Goal: Information Seeking & Learning: Check status

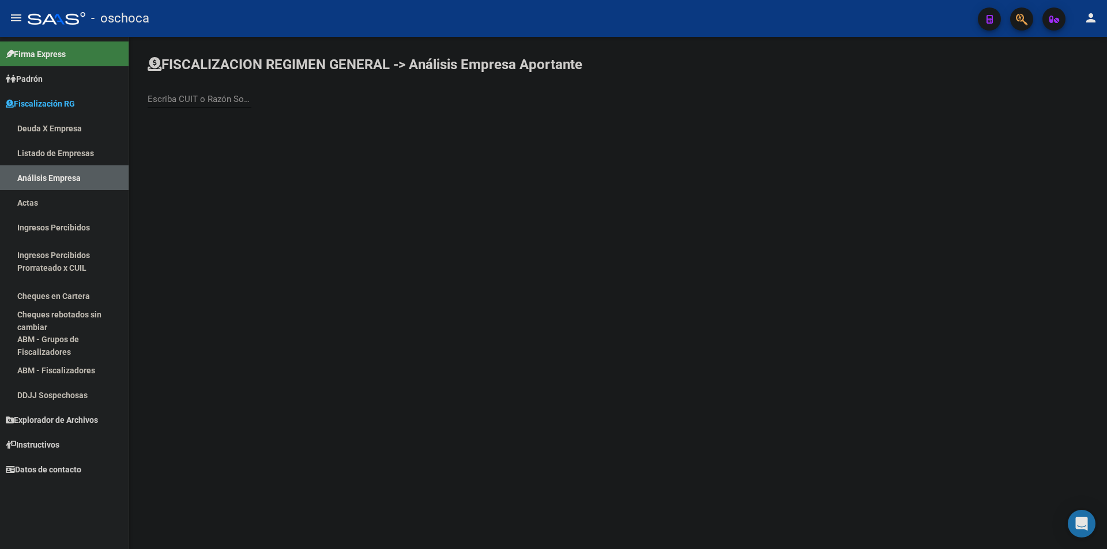
click at [63, 152] on link "Listado de Empresas" at bounding box center [64, 153] width 129 height 25
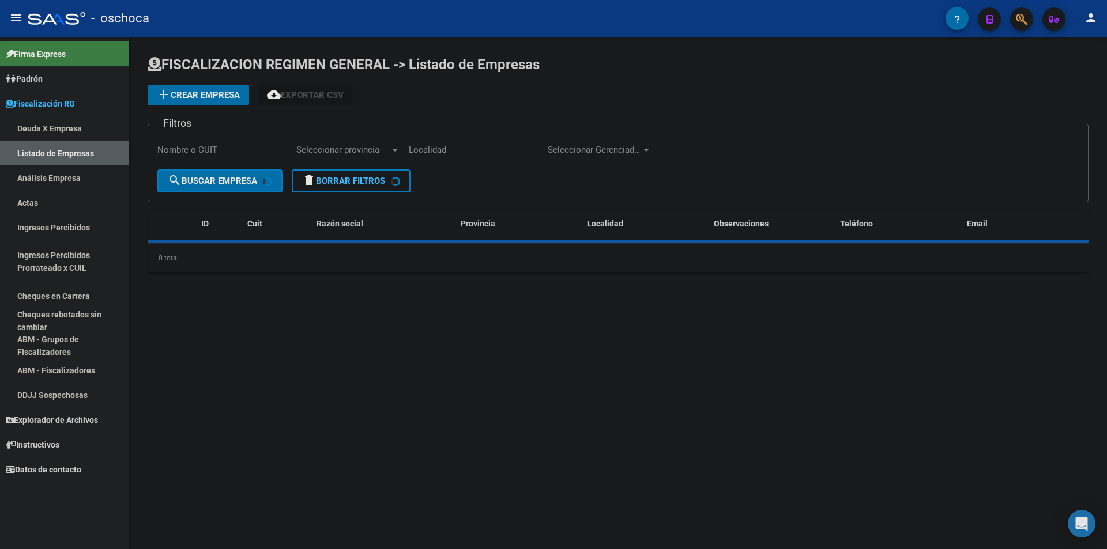
click at [66, 172] on link "Análisis Empresa" at bounding box center [64, 177] width 129 height 25
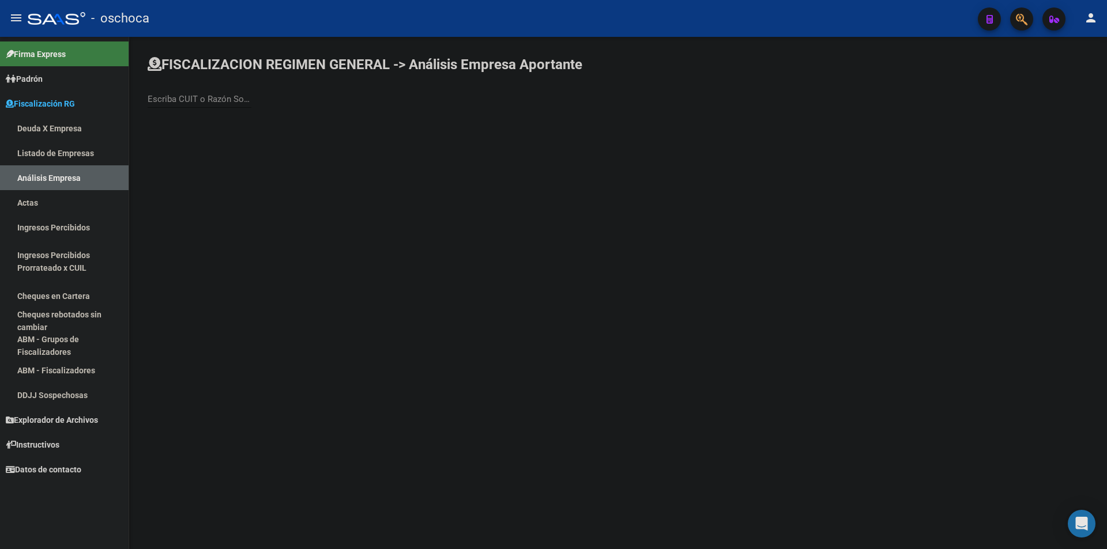
click at [232, 105] on div "Escriba CUIT o Razón Social para buscar" at bounding box center [200, 95] width 104 height 25
click at [204, 97] on input "GOLDEN" at bounding box center [200, 99] width 104 height 10
type input "GOLDEN FRUIT"
click at [215, 115] on span "GOLDEN FRUIT S. A." at bounding box center [320, 122] width 327 height 28
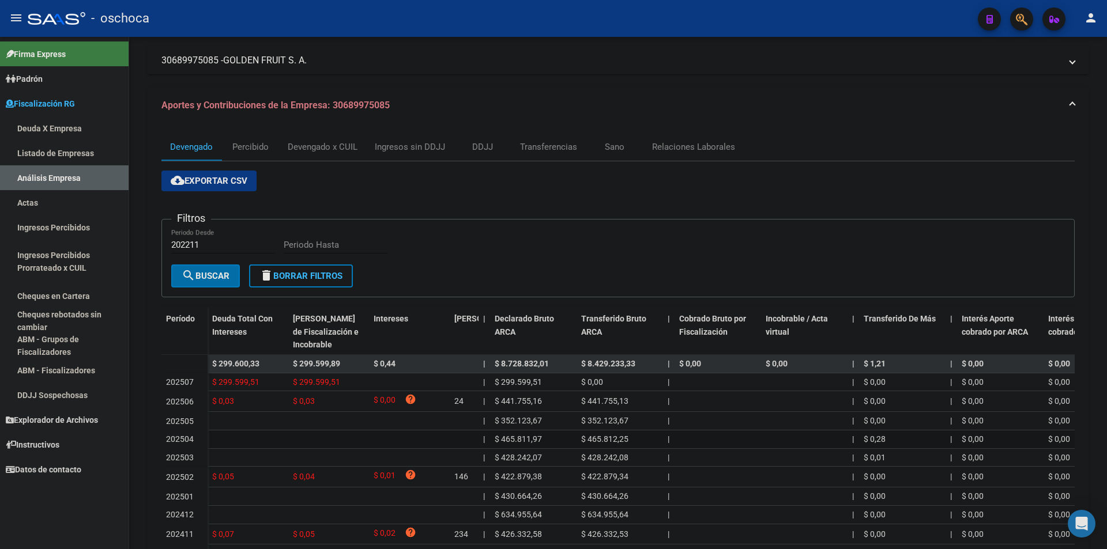
scroll to position [170, 0]
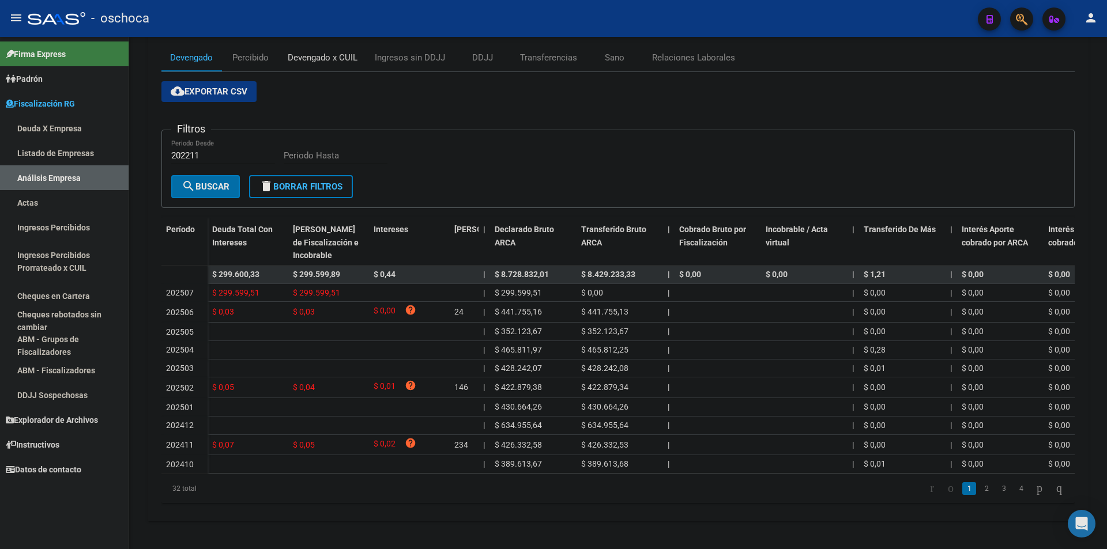
click at [342, 51] on div "Devengado x CUIL" at bounding box center [323, 57] width 70 height 13
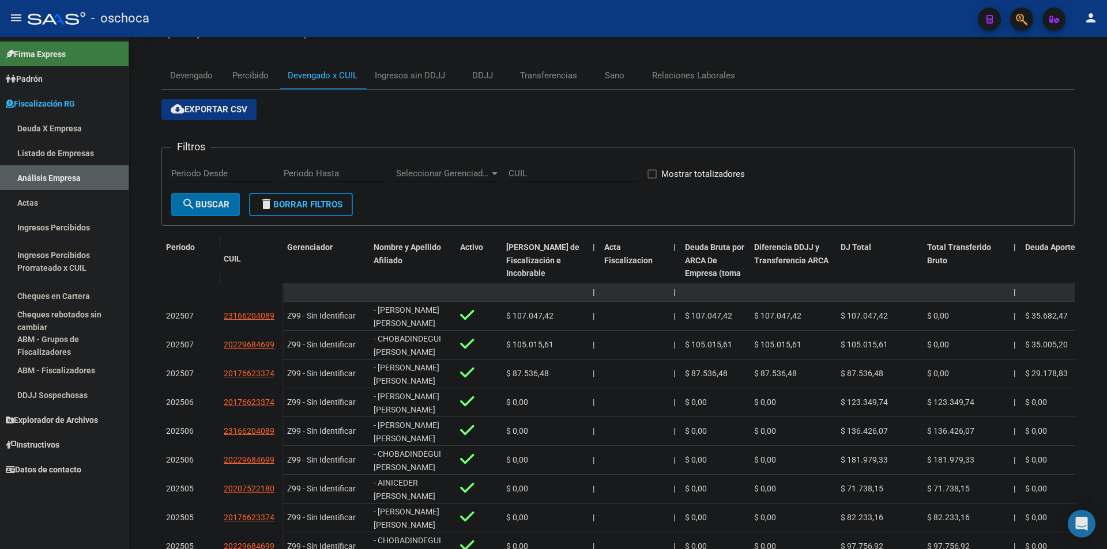
scroll to position [267, 0]
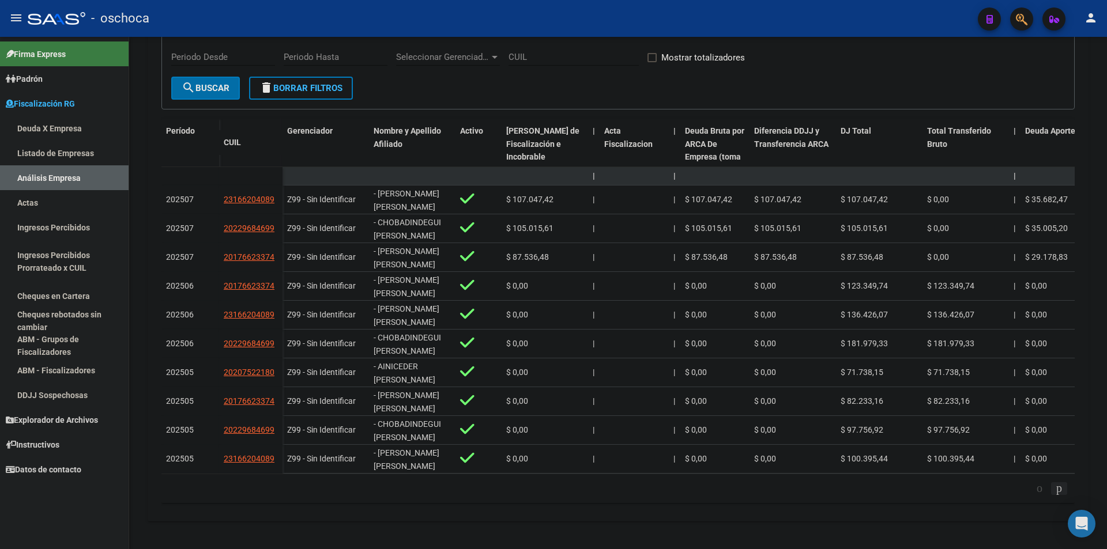
click at [1057, 487] on icon "go to next page" at bounding box center [1058, 488] width 9 height 14
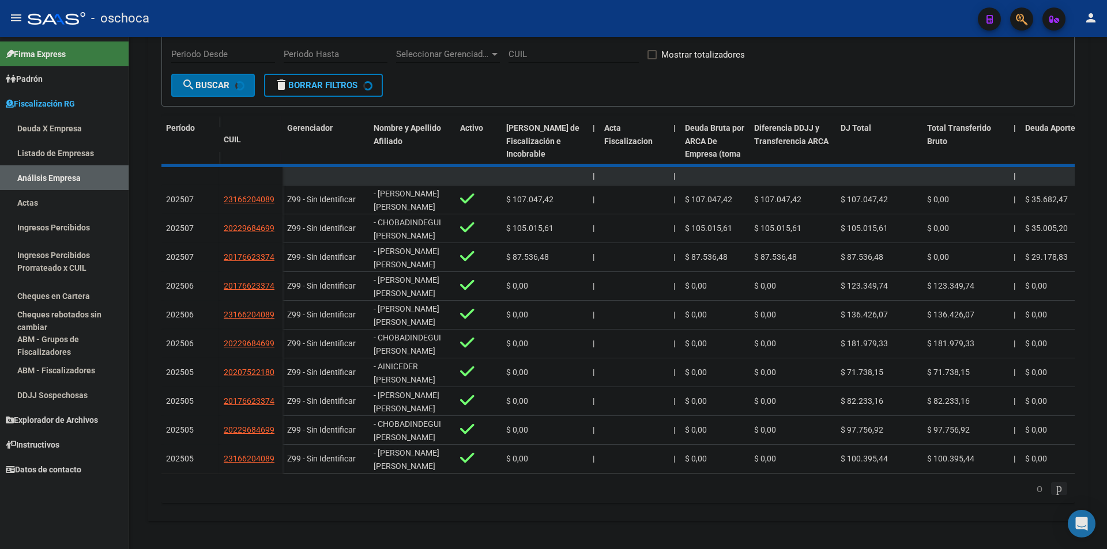
scroll to position [256, 0]
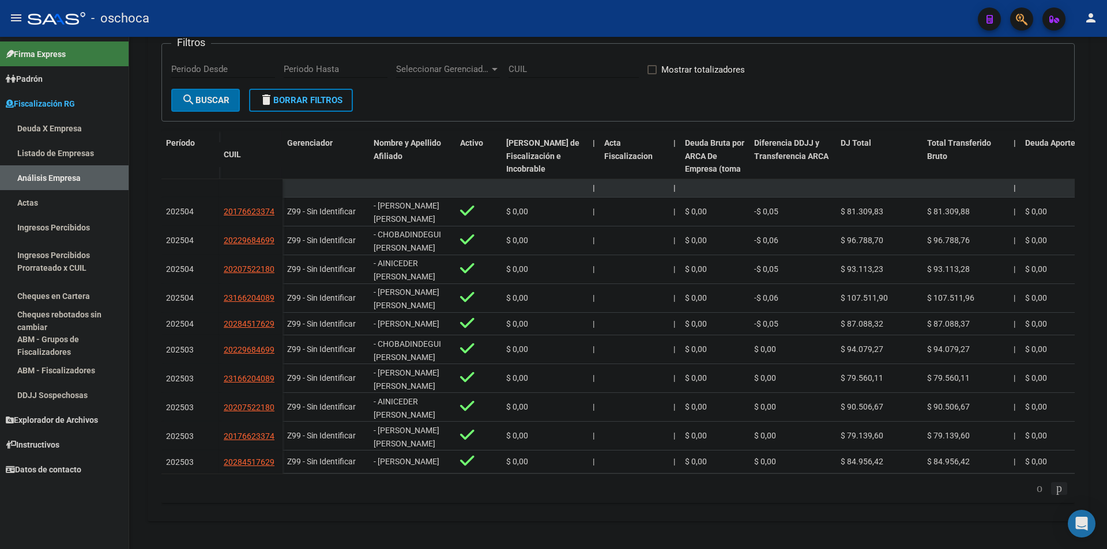
click at [1058, 486] on icon "go to next page" at bounding box center [1058, 488] width 9 height 14
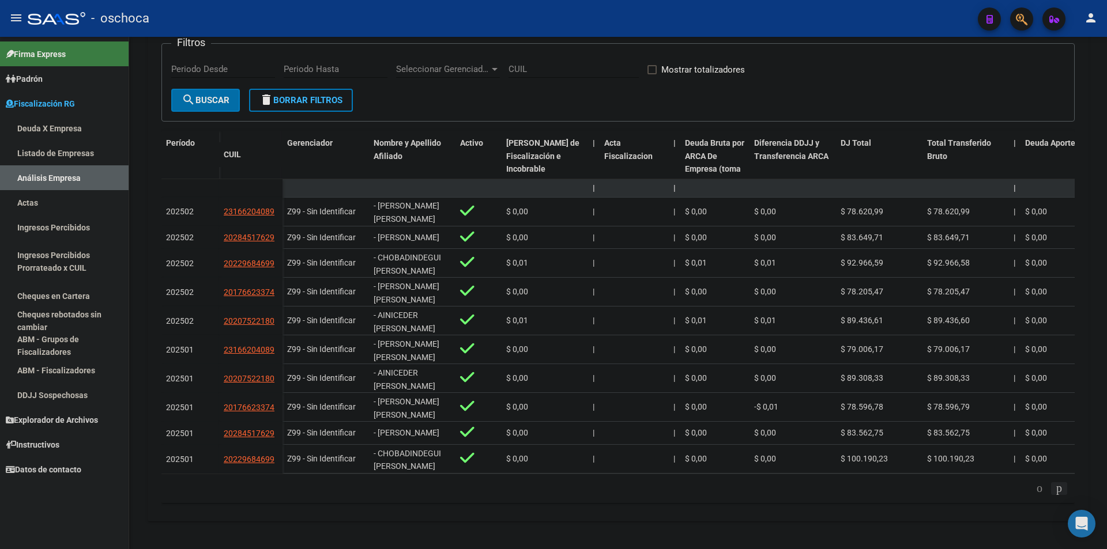
click at [1054, 489] on icon "go to next page" at bounding box center [1058, 488] width 9 height 14
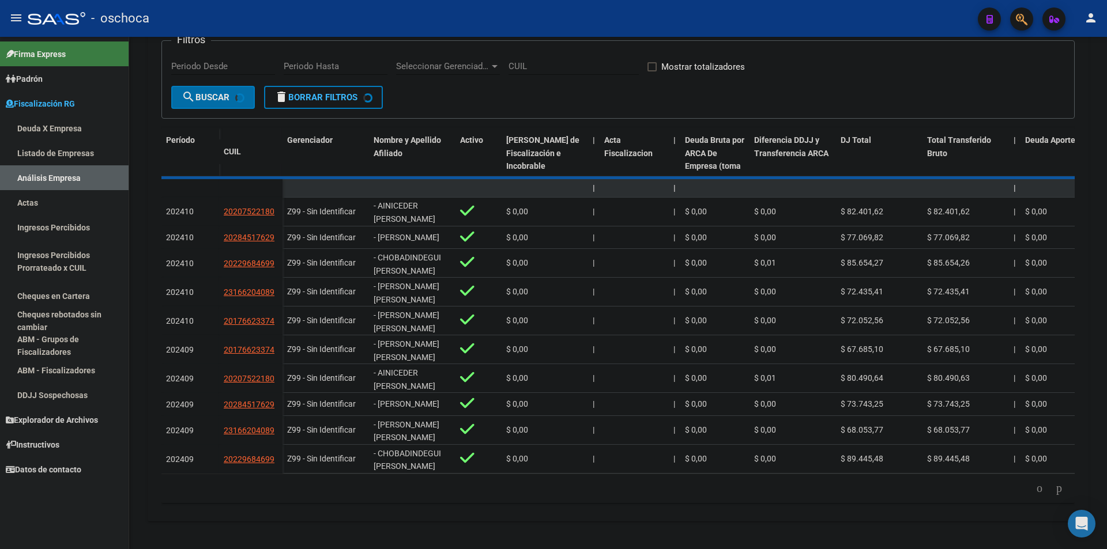
click at [1054, 489] on div "179.769.313.486.231.570.000.000.000.000.000.000.000.000.000.000.000.000.000.000…" at bounding box center [617, 488] width 913 height 29
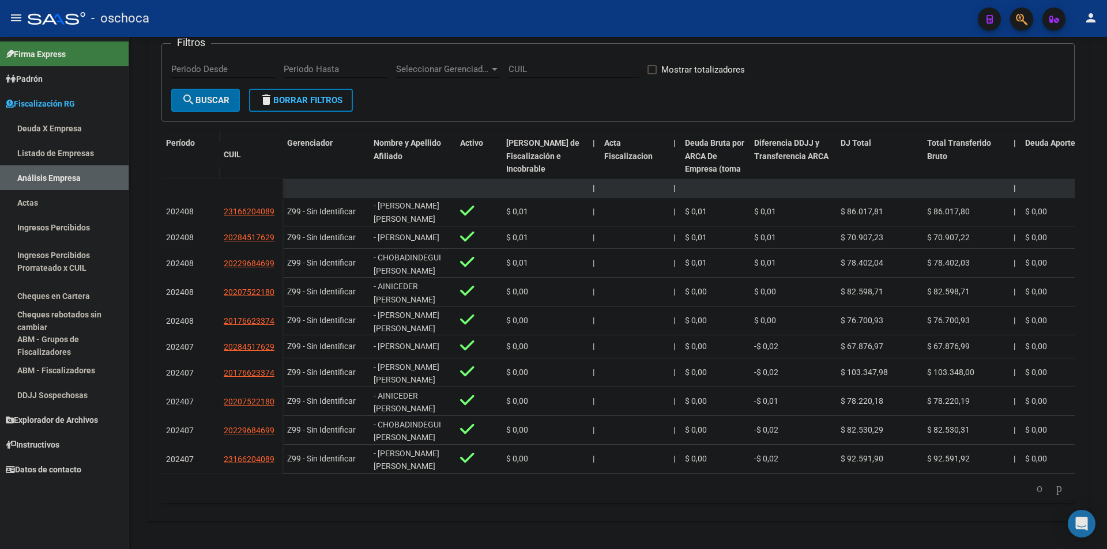
click at [1054, 489] on icon "go to next page" at bounding box center [1058, 488] width 9 height 14
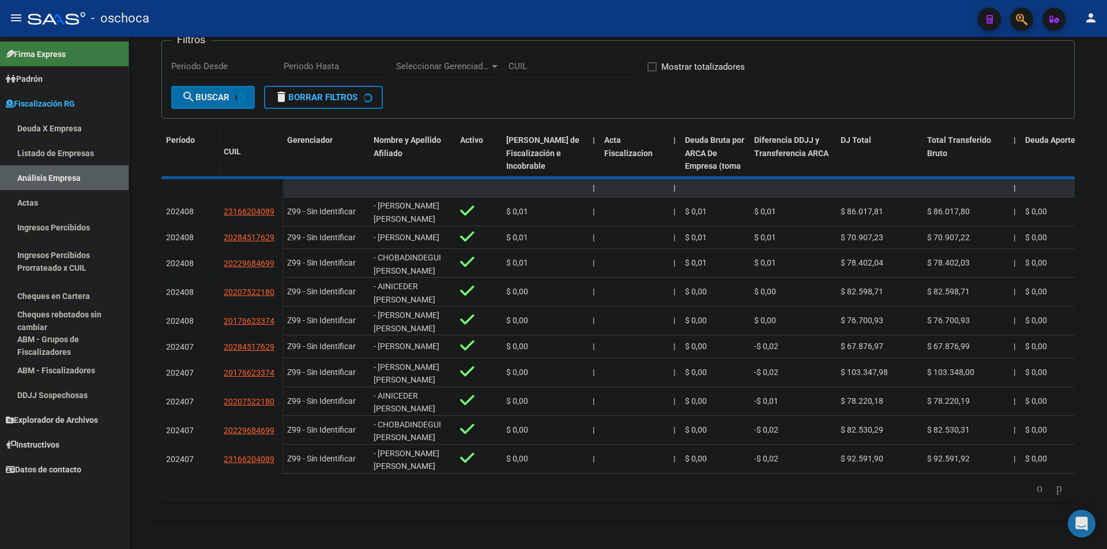
click at [1054, 489] on div "179.769.313.486.231.570.000.000.000.000.000.000.000.000.000.000.000.000.000.000…" at bounding box center [617, 488] width 913 height 29
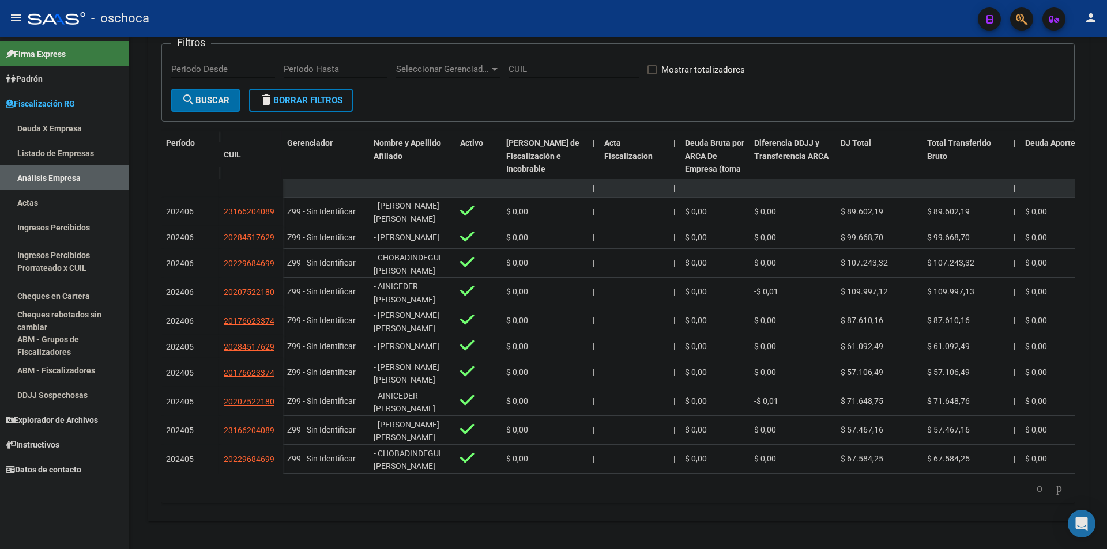
click at [1054, 489] on icon "go to next page" at bounding box center [1058, 488] width 9 height 14
click at [1054, 489] on div "179.769.313.486.231.570.000.000.000.000.000.000.000.000.000.000.000.000.000.000…" at bounding box center [617, 488] width 913 height 29
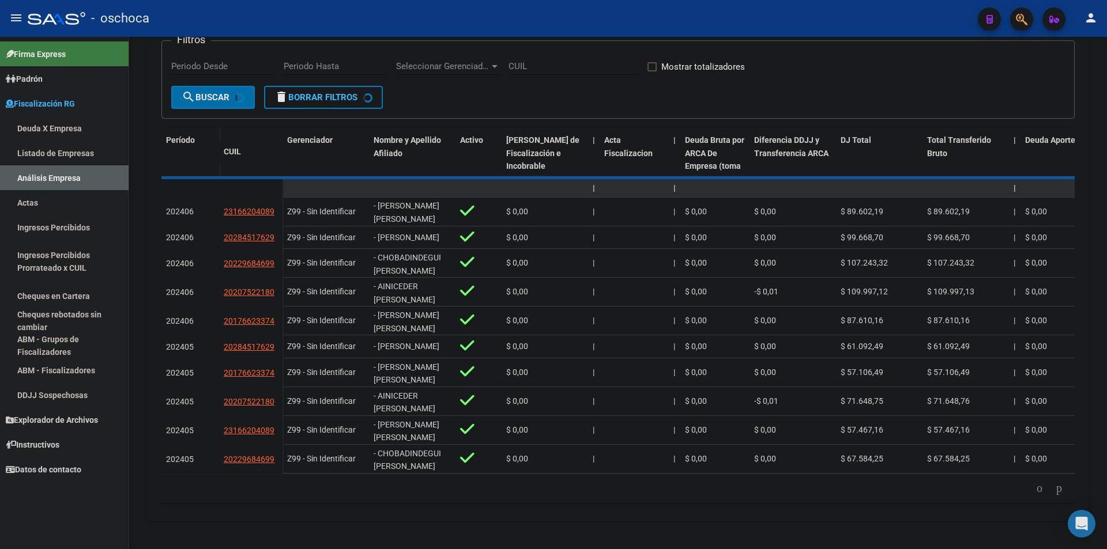
click at [1054, 489] on div "179.769.313.486.231.570.000.000.000.000.000.000.000.000.000.000.000.000.000.000…" at bounding box center [617, 488] width 913 height 29
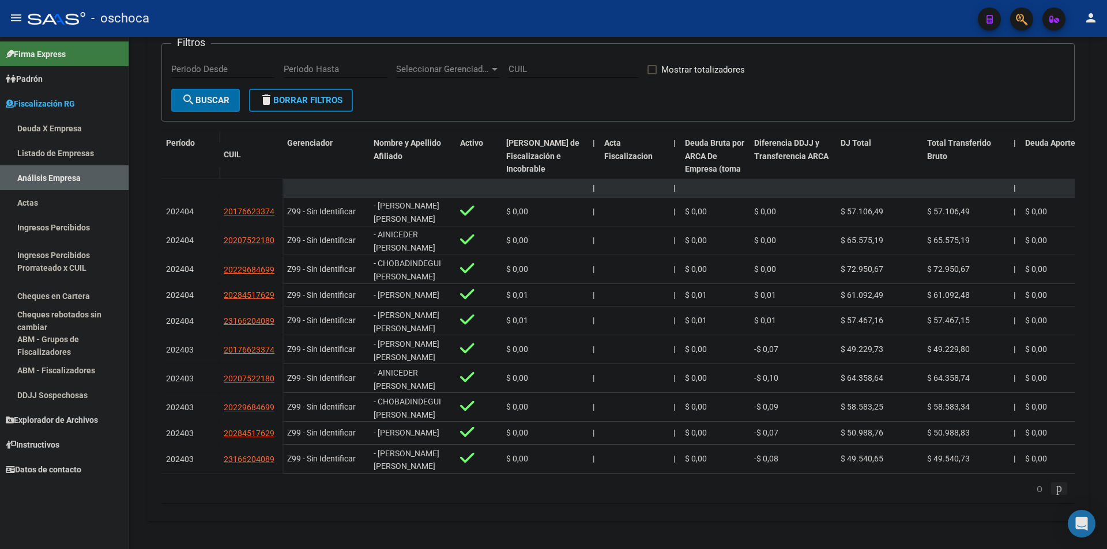
click at [1054, 489] on icon "go to next page" at bounding box center [1058, 488] width 9 height 14
click at [1054, 489] on div "179.769.313.486.231.570.000.000.000.000.000.000.000.000.000.000.000.000.000.000…" at bounding box center [617, 488] width 913 height 29
click at [1054, 489] on icon "go to next page" at bounding box center [1058, 488] width 9 height 14
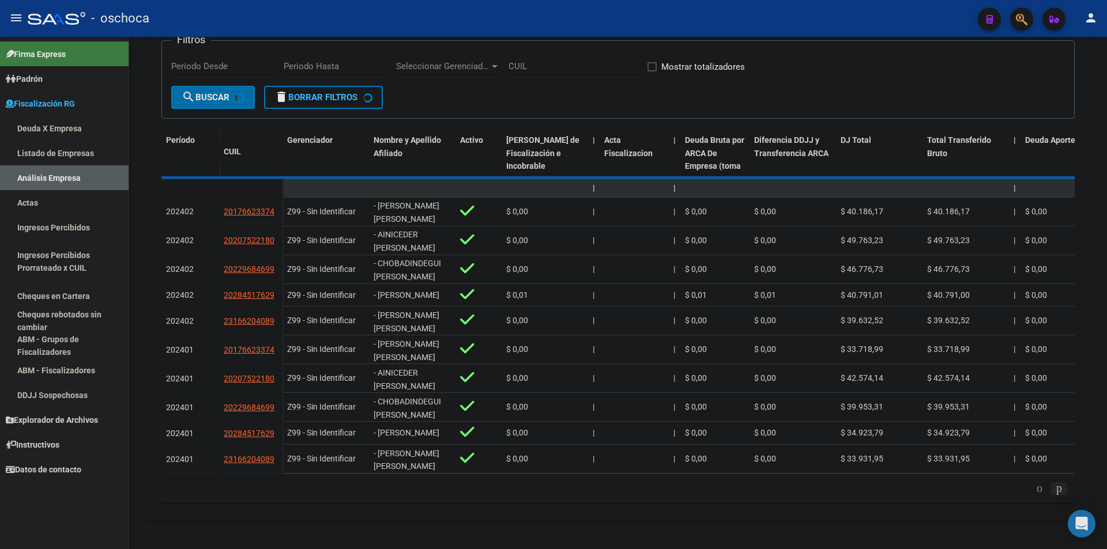
click at [1054, 489] on div "179.769.313.486.231.570.000.000.000.000.000.000.000.000.000.000.000.000.000.000…" at bounding box center [617, 488] width 913 height 29
click at [1054, 489] on icon "go to next page" at bounding box center [1058, 488] width 9 height 14
click at [1054, 489] on div "179.769.313.486.231.570.000.000.000.000.000.000.000.000.000.000.000.000.000.000…" at bounding box center [617, 488] width 913 height 29
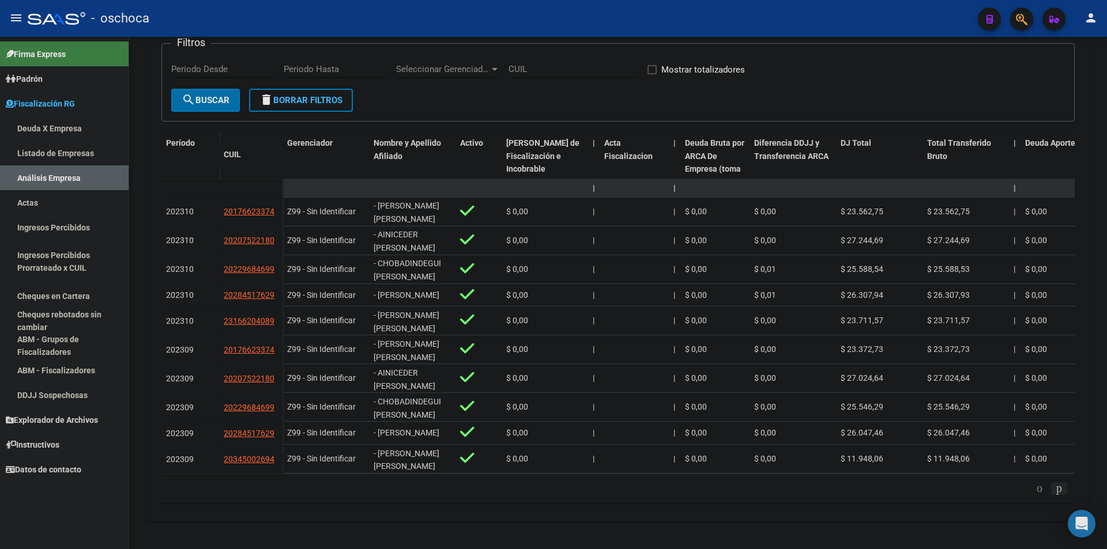
click at [1054, 489] on icon "go to next page" at bounding box center [1058, 488] width 9 height 14
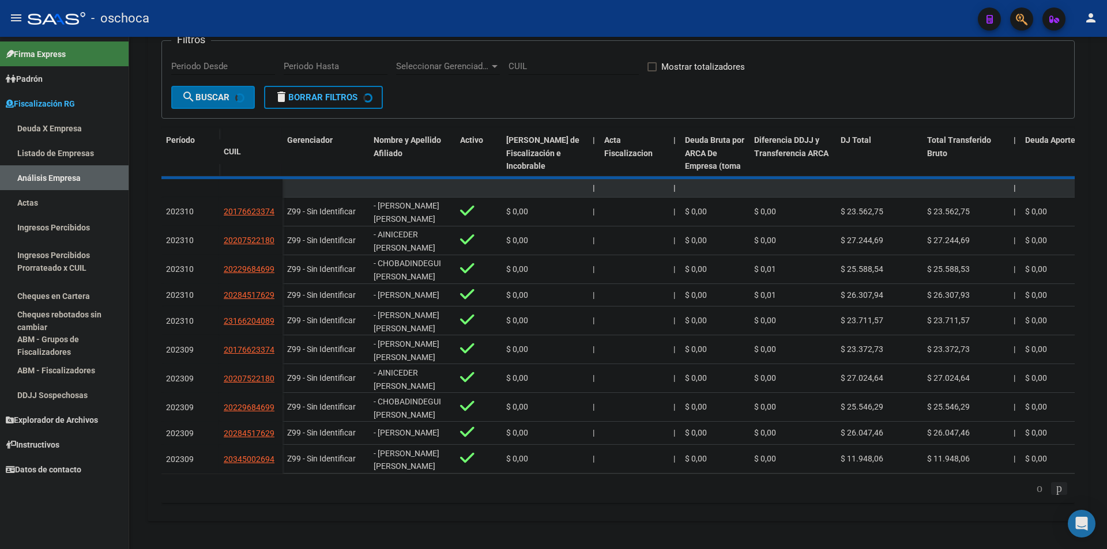
click at [1054, 489] on div "179.769.313.486.231.570.000.000.000.000.000.000.000.000.000.000.000.000.000.000…" at bounding box center [617, 488] width 913 height 29
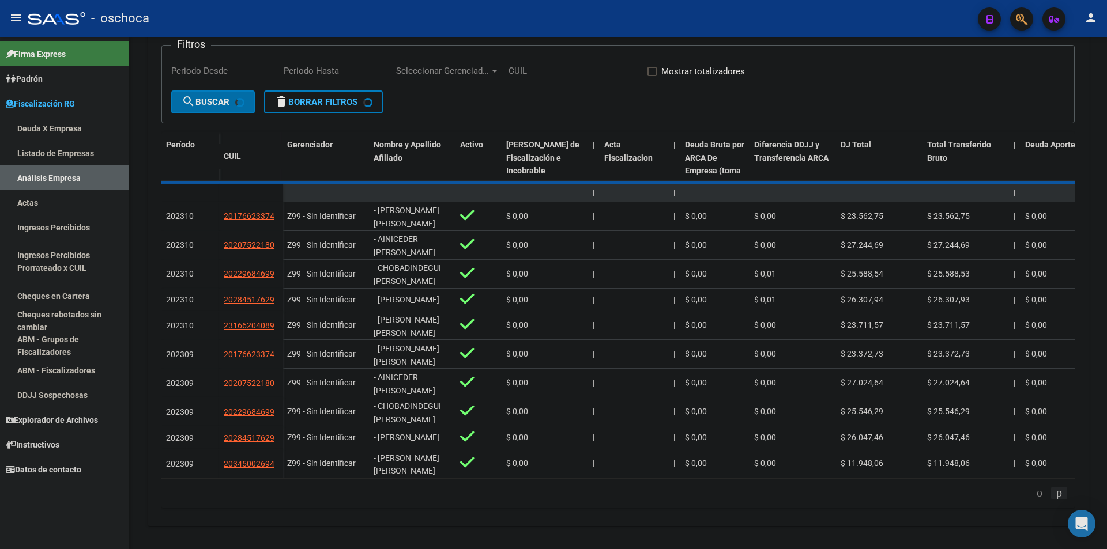
click at [1054, 489] on icon "go to next page" at bounding box center [1058, 493] width 9 height 14
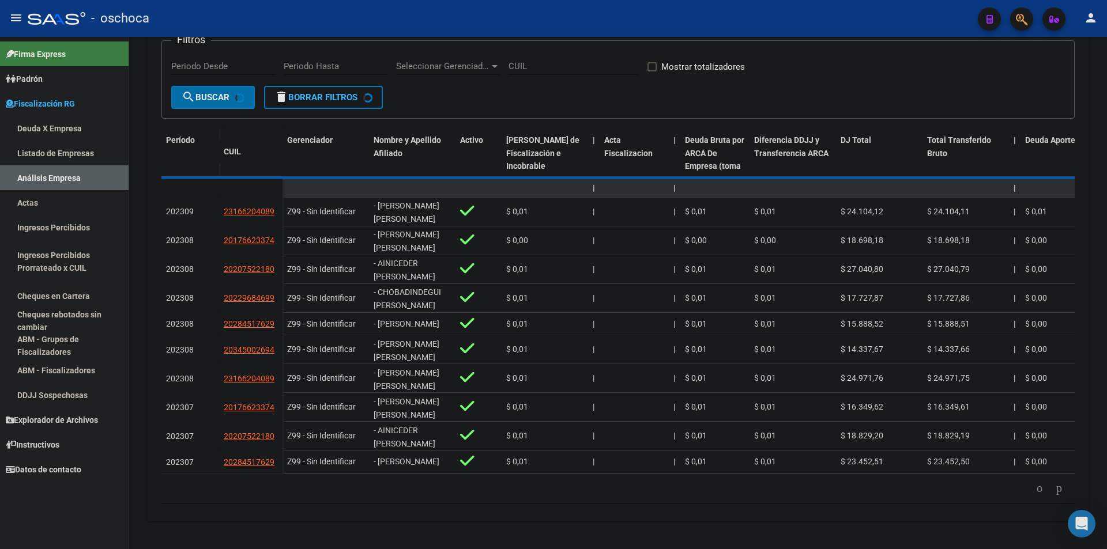
click at [1054, 489] on div "179.769.313.486.231.570.000.000.000.000.000.000.000.000.000.000.000.000.000.000…" at bounding box center [617, 488] width 913 height 29
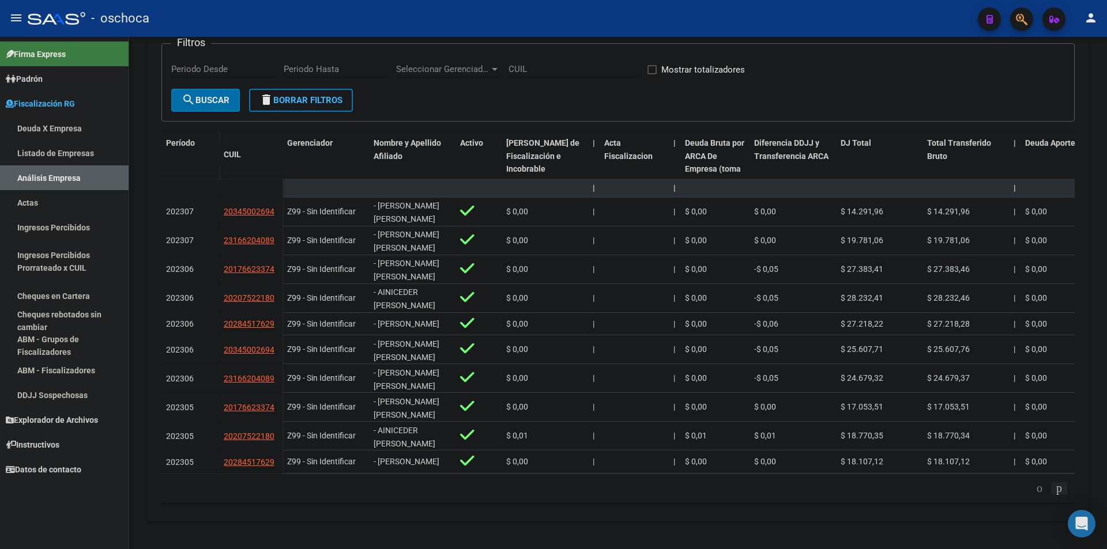
click at [1054, 489] on icon "go to next page" at bounding box center [1058, 488] width 9 height 14
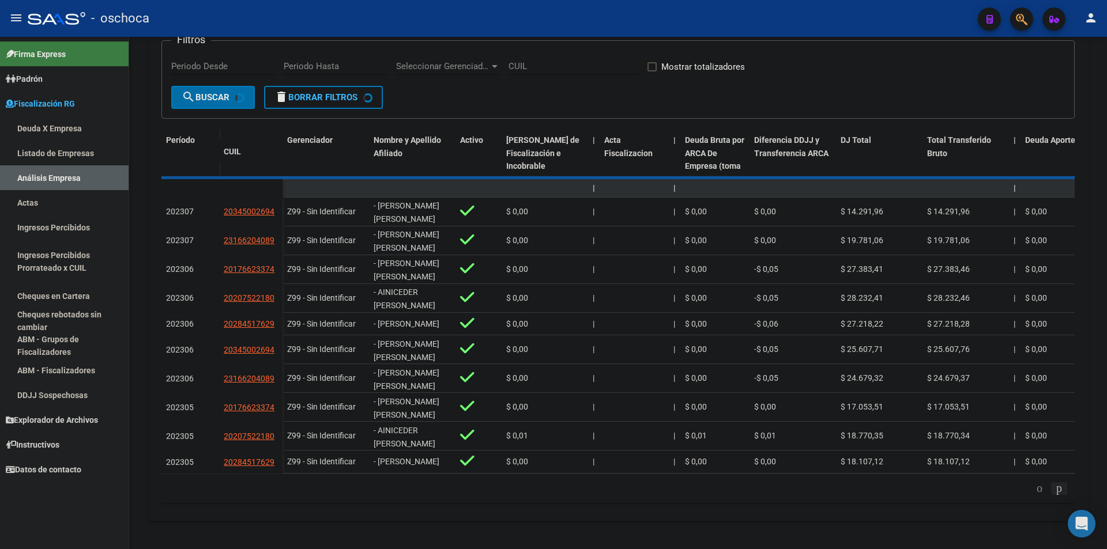
click at [1054, 489] on div "179.769.313.486.231.570.000.000.000.000.000.000.000.000.000.000.000.000.000.000…" at bounding box center [617, 488] width 913 height 29
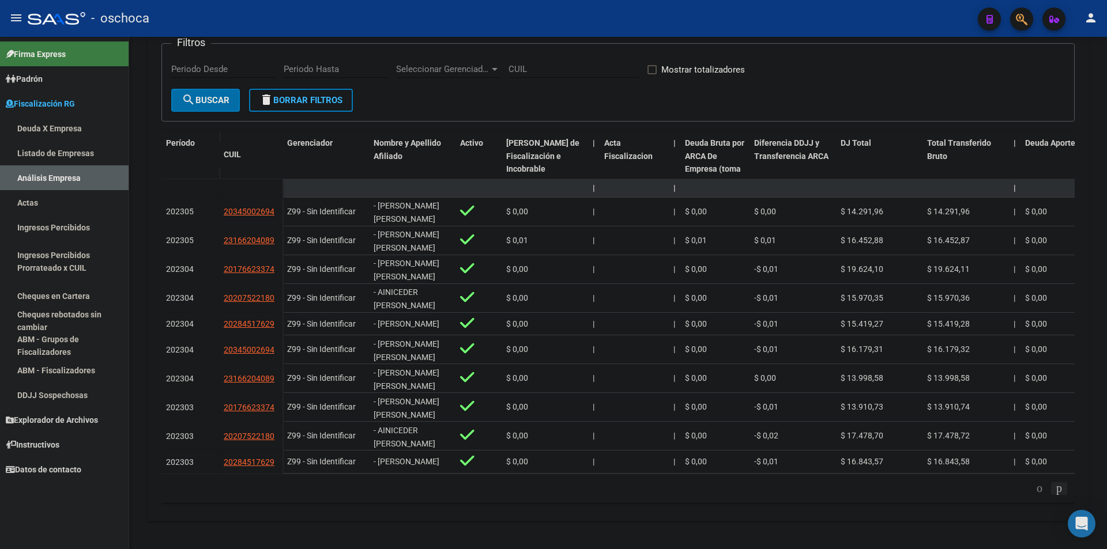
click at [1054, 489] on icon "go to next page" at bounding box center [1058, 488] width 9 height 14
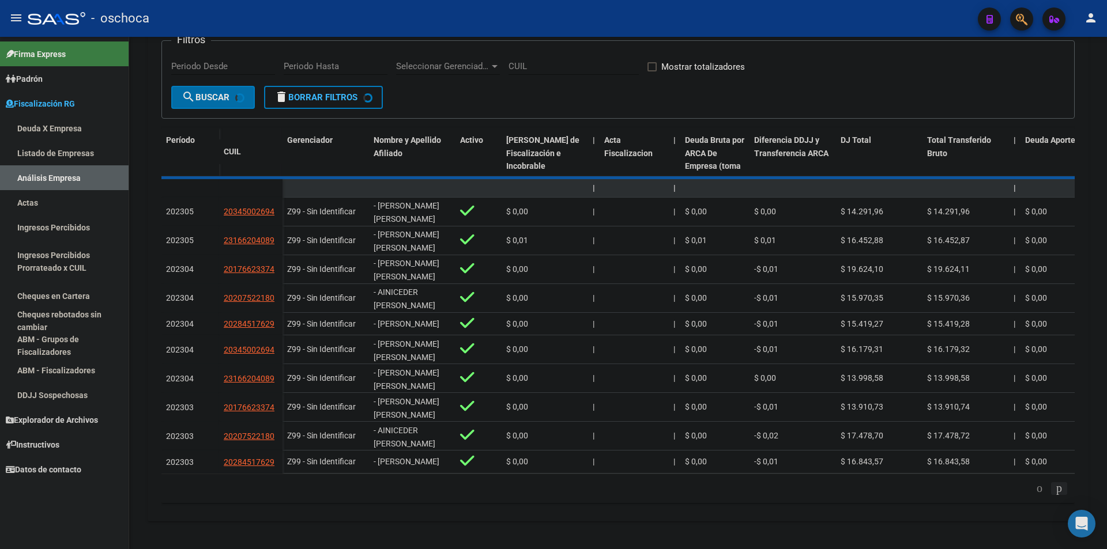
click at [1054, 489] on div "179.769.313.486.231.570.000.000.000.000.000.000.000.000.000.000.000.000.000.000…" at bounding box center [617, 488] width 913 height 29
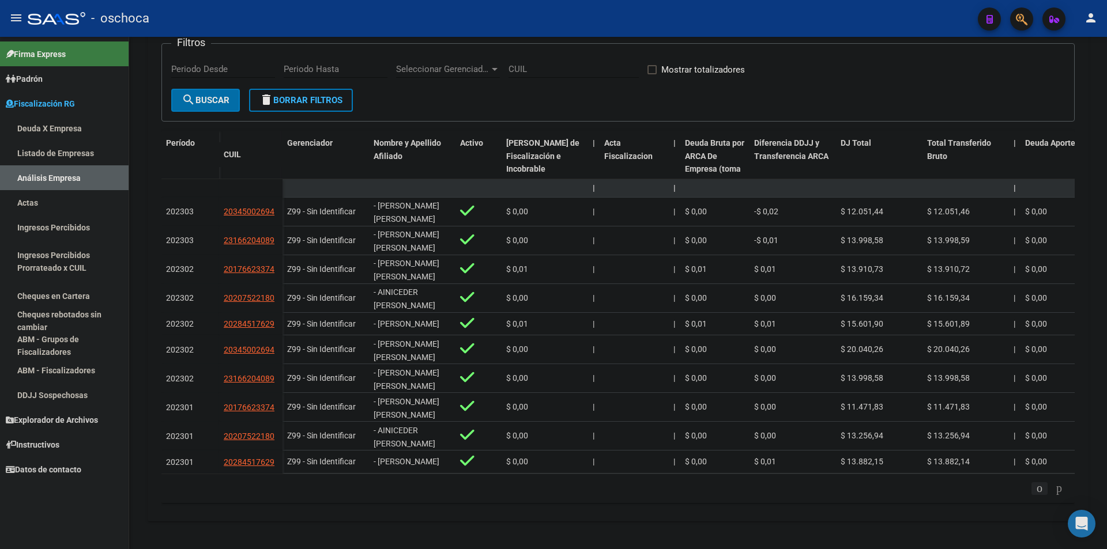
click at [1035, 491] on icon "go to previous page" at bounding box center [1039, 488] width 9 height 14
click at [1035, 488] on icon "go to previous page" at bounding box center [1039, 488] width 9 height 14
click at [1035, 489] on icon "go to previous page" at bounding box center [1039, 488] width 9 height 14
click at [1056, 485] on icon "go to next page" at bounding box center [1058, 488] width 9 height 14
click at [1035, 488] on icon "go to previous page" at bounding box center [1039, 488] width 9 height 14
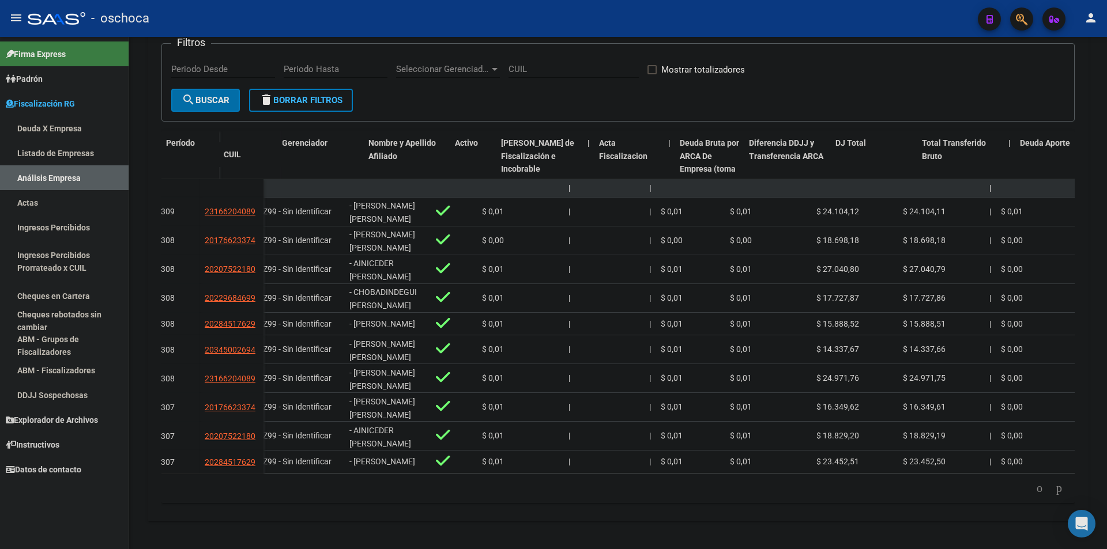
scroll to position [0, 0]
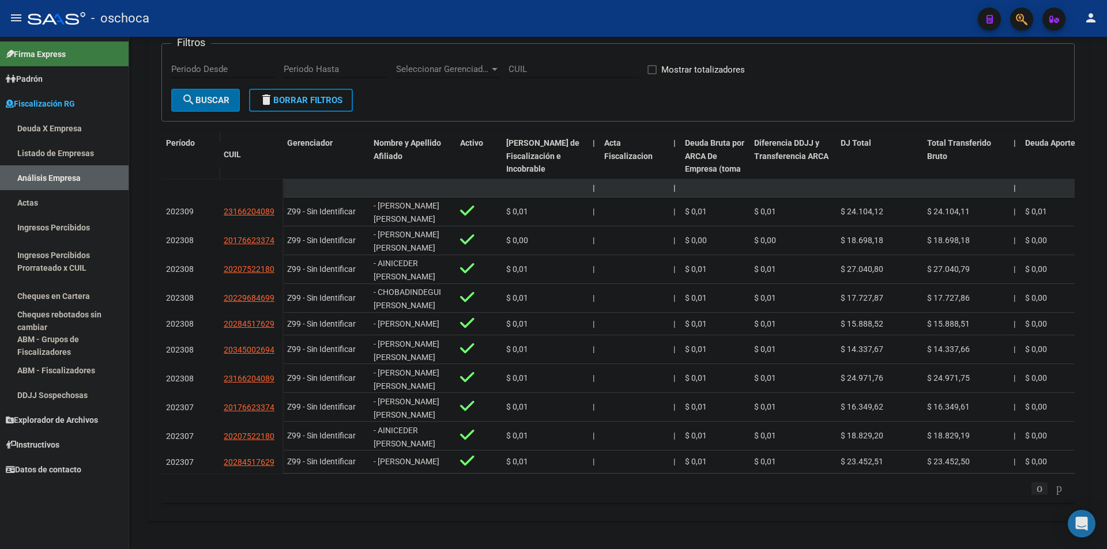
click at [1035, 486] on icon "go to previous page" at bounding box center [1039, 488] width 9 height 14
click at [470, 525] on div "FISCALIZACION REGIMEN GENERAL -> Análisis Empresa Aportante Cambiar Empresa Cre…" at bounding box center [618, 170] width 978 height 759
click at [1035, 488] on icon "go to previous page" at bounding box center [1039, 488] width 9 height 14
drag, startPoint x: 297, startPoint y: 499, endPoint x: 261, endPoint y: 489, distance: 37.6
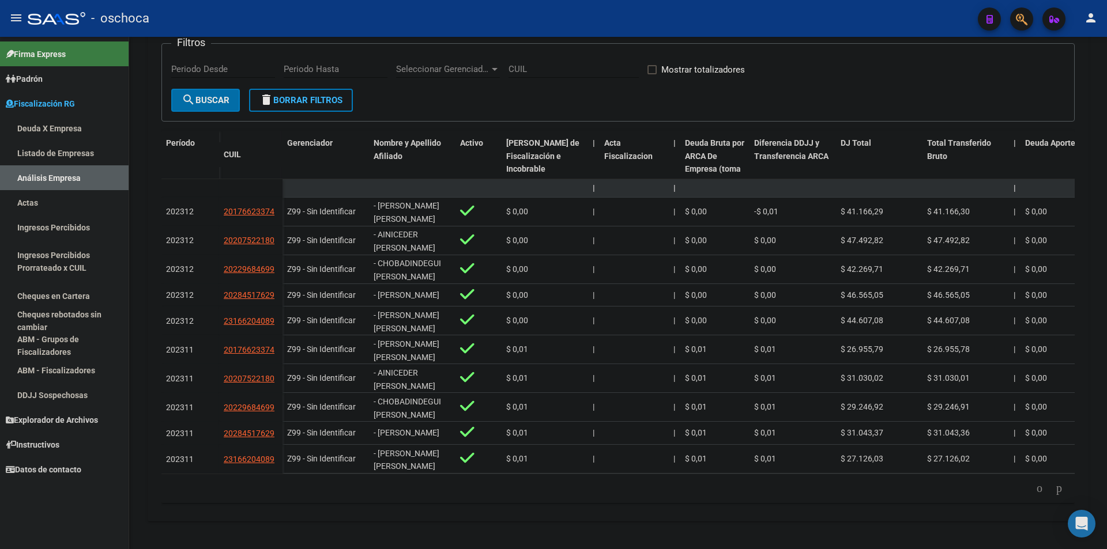
click at [297, 499] on div "179.769.313.486.231.570.000.000.000.000.000.000.000.000.000.000.000.000.000.000…" at bounding box center [617, 488] width 913 height 29
click at [1055, 488] on icon "go to next page" at bounding box center [1058, 488] width 9 height 14
click at [1035, 490] on icon "go to previous page" at bounding box center [1039, 488] width 9 height 14
click at [311, 505] on div "cloud_download Exportar CSV Filtros Periodo Desde Periodo Hasta Seleccionar Ger…" at bounding box center [617, 249] width 913 height 527
click at [1035, 491] on icon "go to previous page" at bounding box center [1039, 488] width 9 height 14
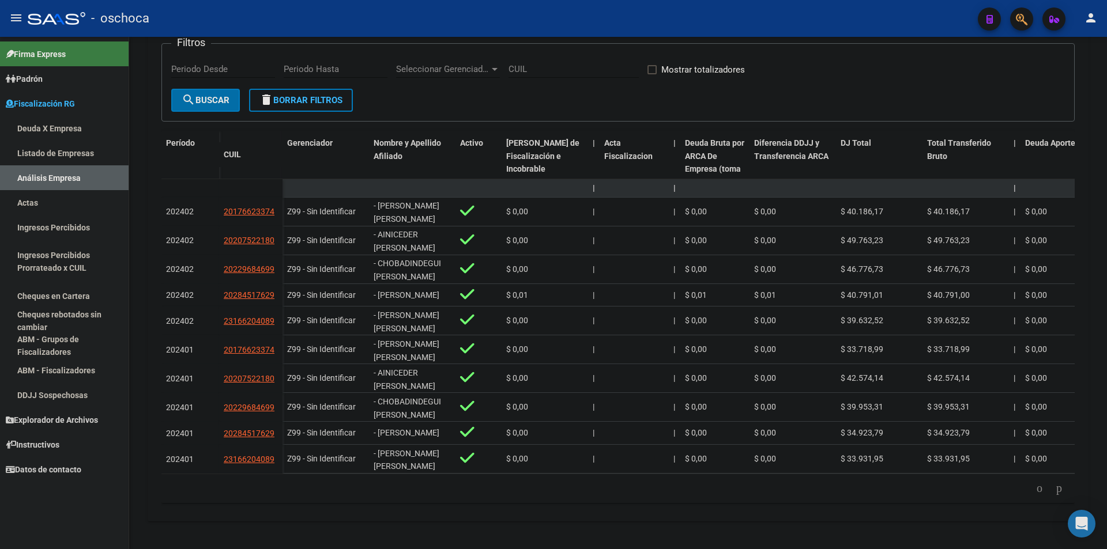
click at [418, 504] on div "cloud_download Exportar CSV Filtros Periodo Desde Periodo Hasta Seleccionar Ger…" at bounding box center [617, 249] width 913 height 527
click at [82, 542] on div "Firma Express [PERSON_NAME] Afiliados Empadronados Movimientos de Afiliados [PE…" at bounding box center [64, 293] width 129 height 512
drag, startPoint x: 422, startPoint y: 502, endPoint x: 360, endPoint y: 422, distance: 101.8
click at [422, 502] on div "179.769.313.486.231.570.000.000.000.000.000.000.000.000.000.000.000.000.000.000…" at bounding box center [617, 488] width 913 height 29
click at [1035, 486] on icon "go to previous page" at bounding box center [1039, 488] width 9 height 14
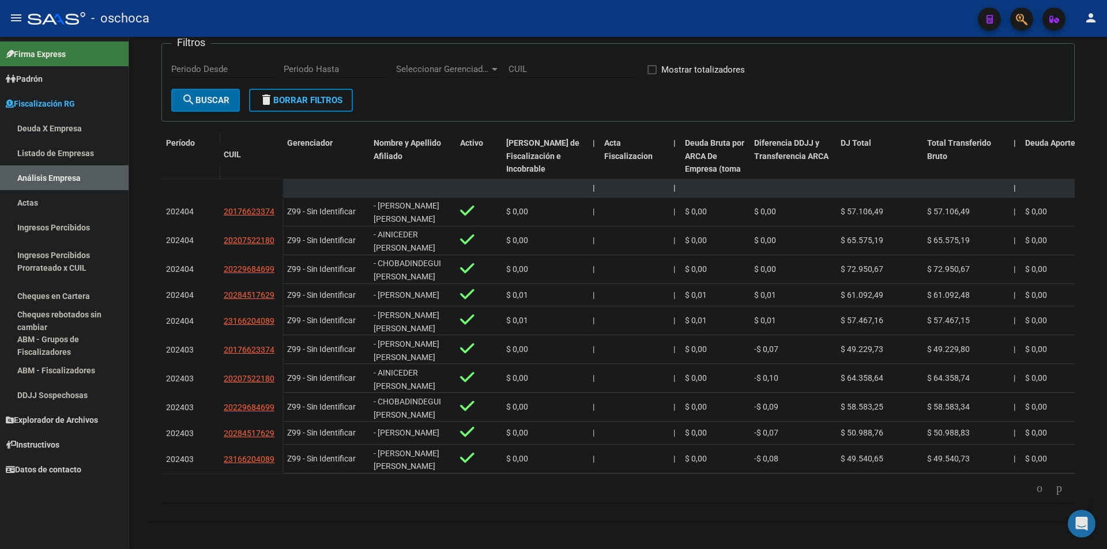
click at [515, 525] on div "FISCALIZACION REGIMEN GENERAL -> Análisis Empresa Aportante Cambiar Empresa Cre…" at bounding box center [618, 170] width 978 height 759
click at [1054, 489] on icon "go to next page" at bounding box center [1058, 488] width 9 height 14
click at [1035, 489] on icon "go to previous page" at bounding box center [1039, 488] width 9 height 14
click at [408, 501] on div "179.769.313.486.231.570.000.000.000.000.000.000.000.000.000.000.000.000.000.000…" at bounding box center [617, 488] width 913 height 29
click at [1035, 490] on icon "go to previous page" at bounding box center [1039, 488] width 9 height 14
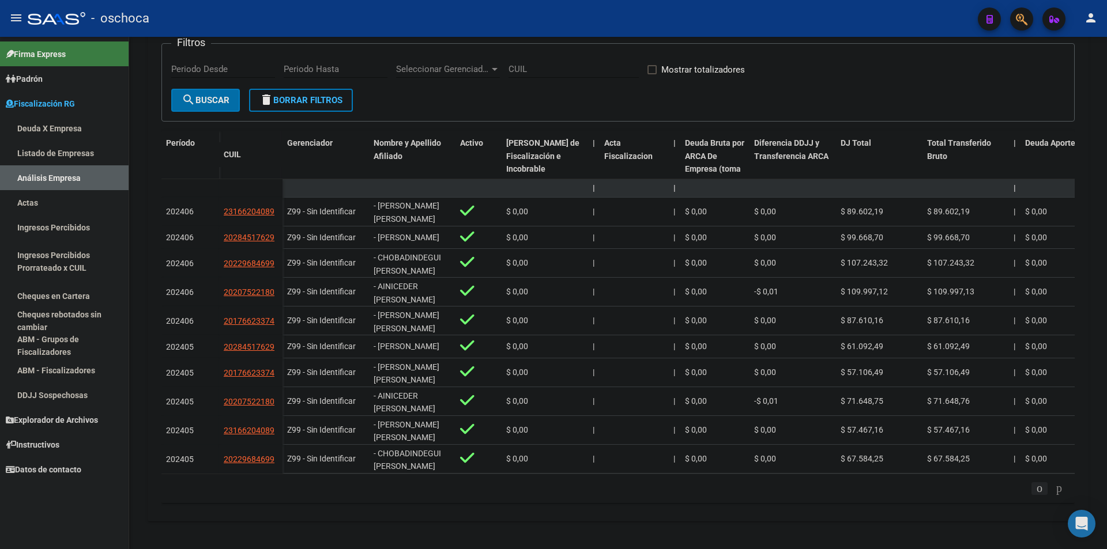
click at [1035, 488] on icon "go to previous page" at bounding box center [1039, 488] width 9 height 14
click at [1035, 487] on icon "go to previous page" at bounding box center [1039, 488] width 9 height 14
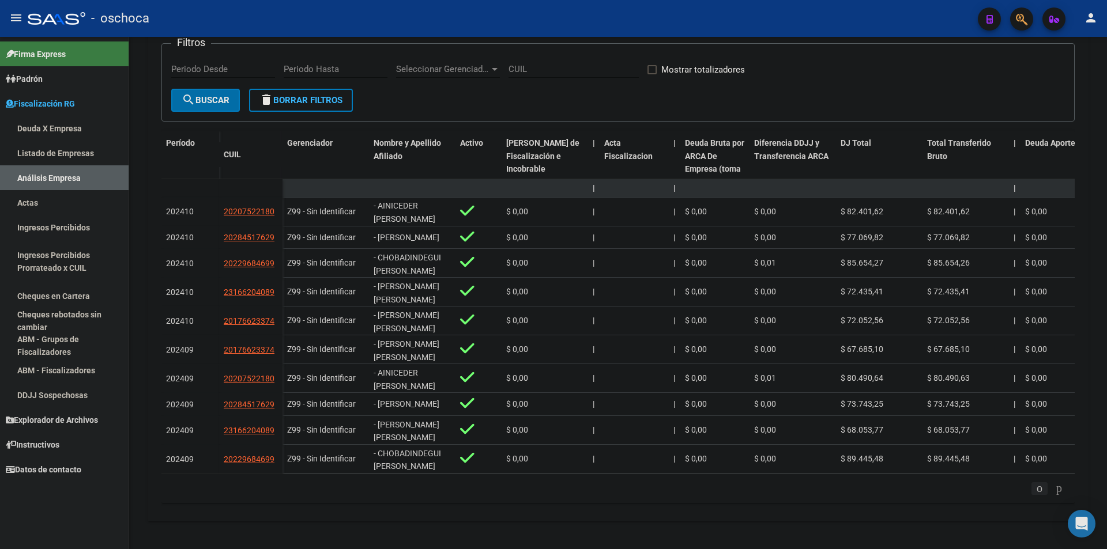
click at [1035, 488] on icon "go to previous page" at bounding box center [1039, 488] width 9 height 14
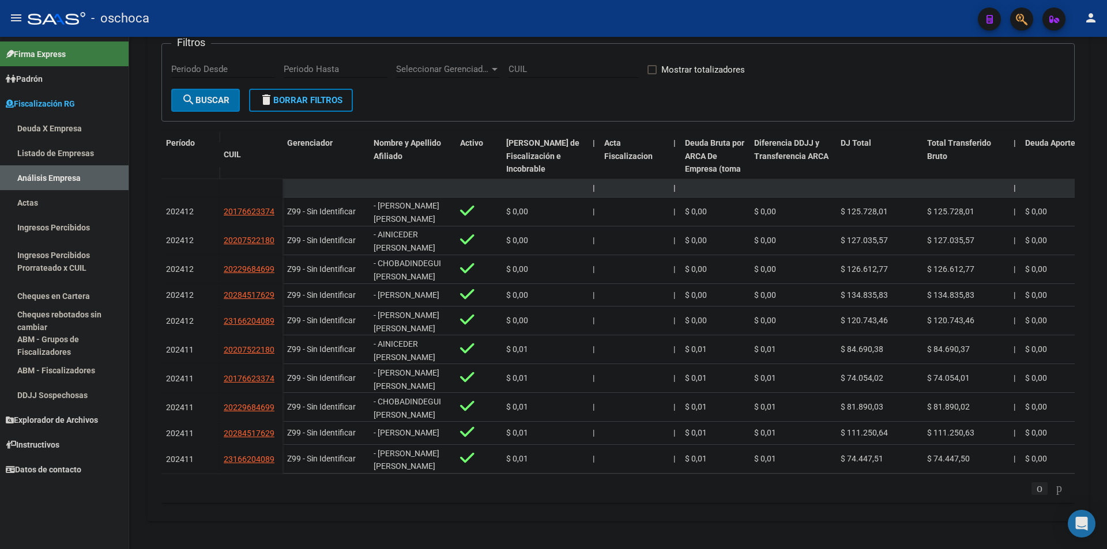
click at [1035, 489] on icon "go to previous page" at bounding box center [1039, 488] width 9 height 14
click at [1035, 492] on icon "go to previous page" at bounding box center [1039, 488] width 9 height 14
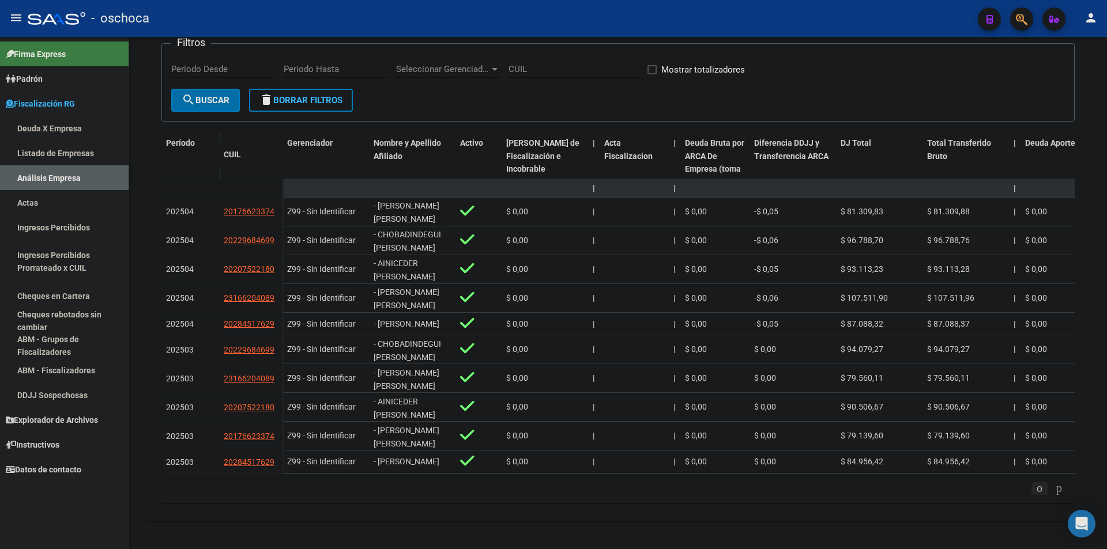
click at [1035, 485] on icon "go to previous page" at bounding box center [1039, 488] width 9 height 14
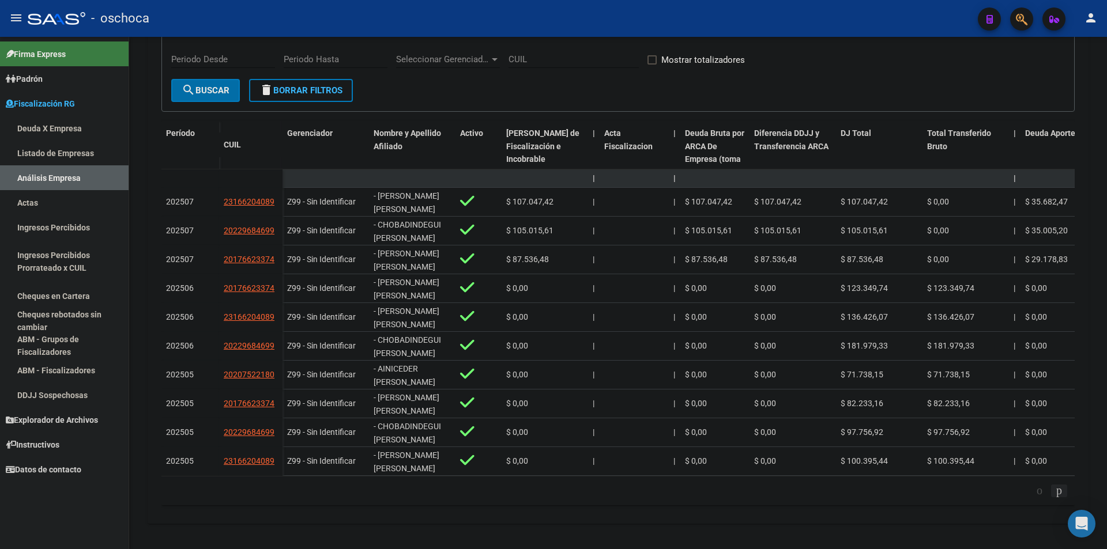
click at [1054, 497] on icon "go to next page" at bounding box center [1058, 491] width 9 height 14
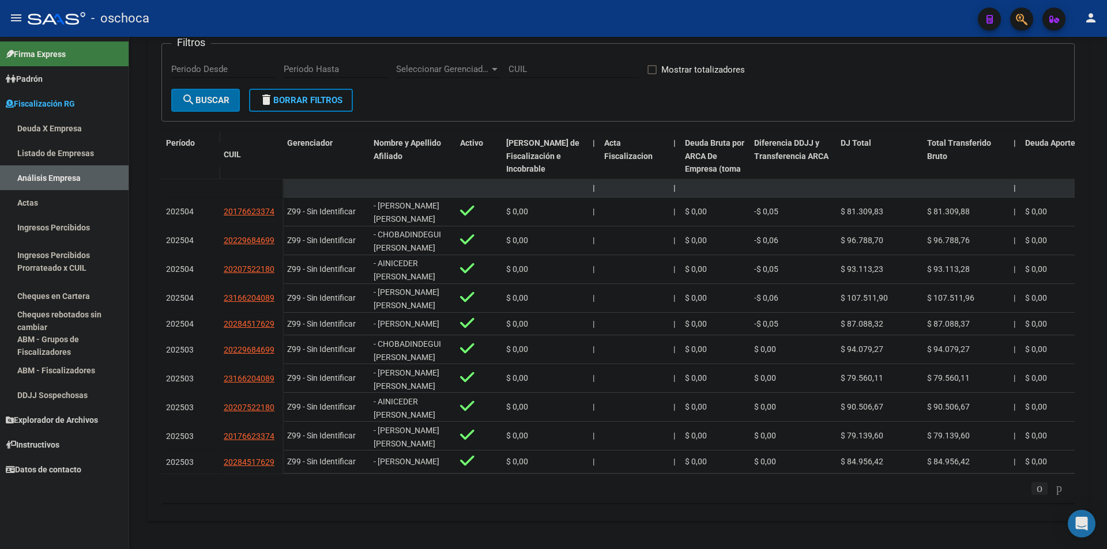
click at [1035, 488] on icon "go to previous page" at bounding box center [1039, 488] width 9 height 14
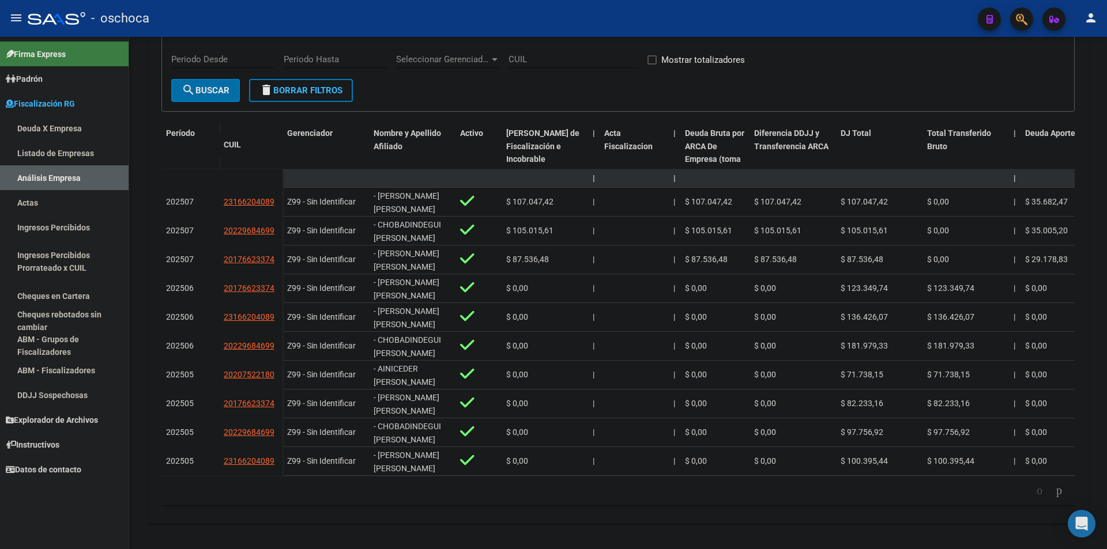
click at [429, 515] on div "cloud_download Exportar CSV Filtros Periodo Desde Periodo Hasta Seleccionar Ger…" at bounding box center [617, 245] width 913 height 539
click at [48, 150] on link "Listado de Empresas" at bounding box center [64, 153] width 129 height 25
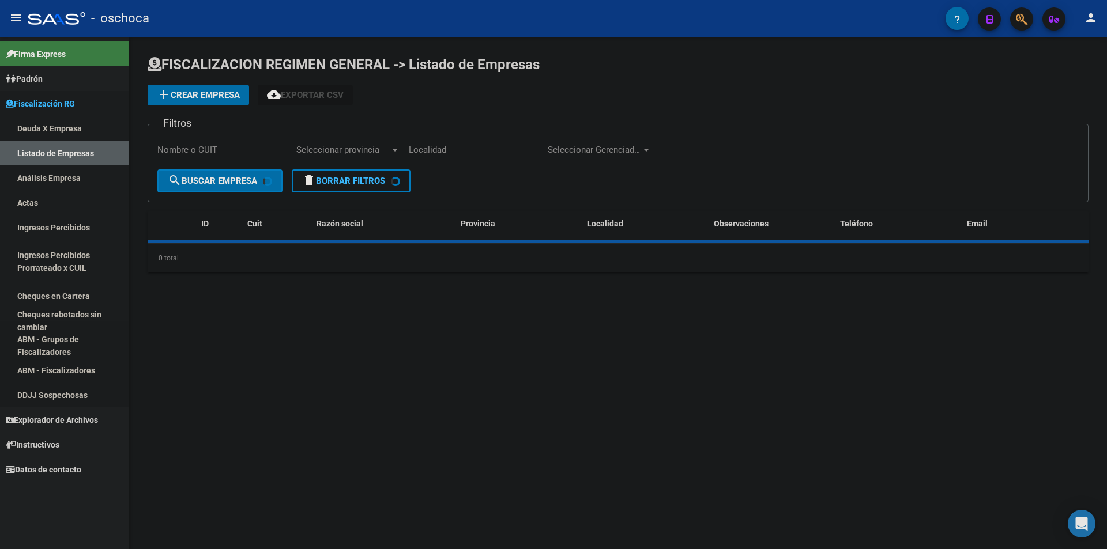
click at [65, 176] on link "Análisis Empresa" at bounding box center [64, 177] width 129 height 25
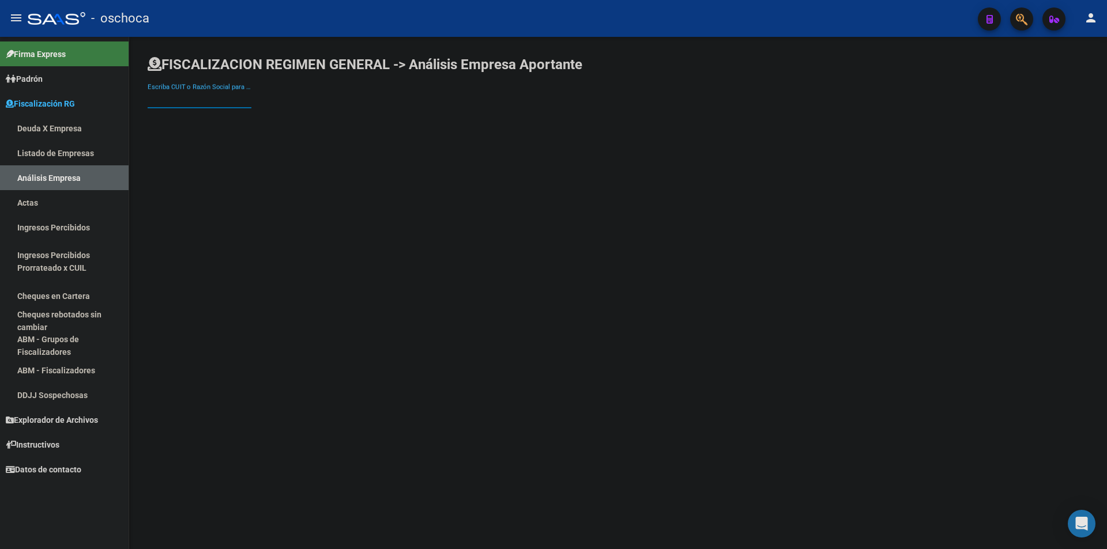
click at [198, 97] on input "Escriba CUIT o Razón Social para buscar" at bounding box center [200, 99] width 104 height 10
type input "[PERSON_NAME]"
click at [328, 119] on span "[PERSON_NAME] [PERSON_NAME]" at bounding box center [320, 122] width 327 height 28
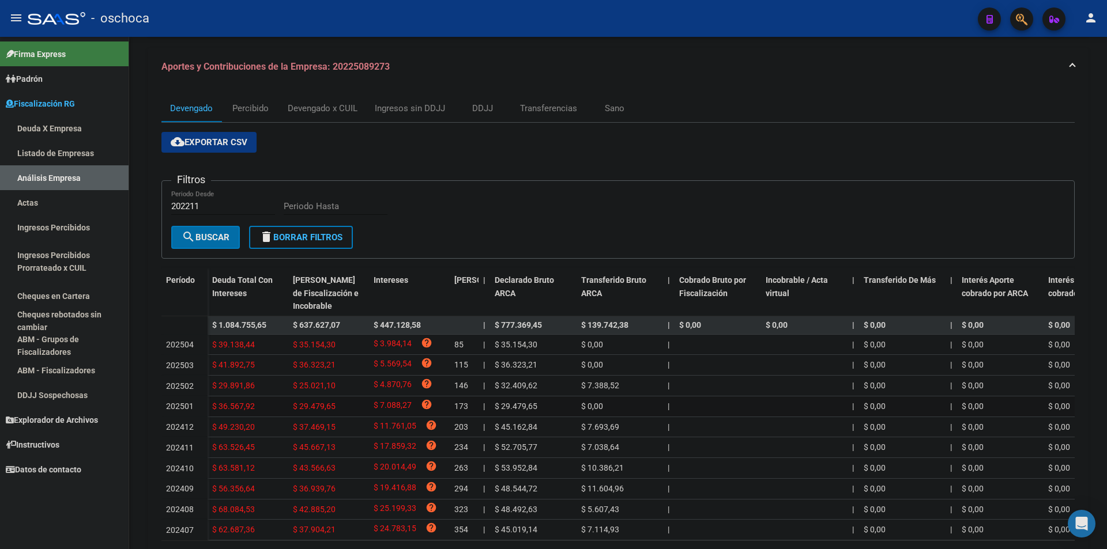
scroll to position [190, 0]
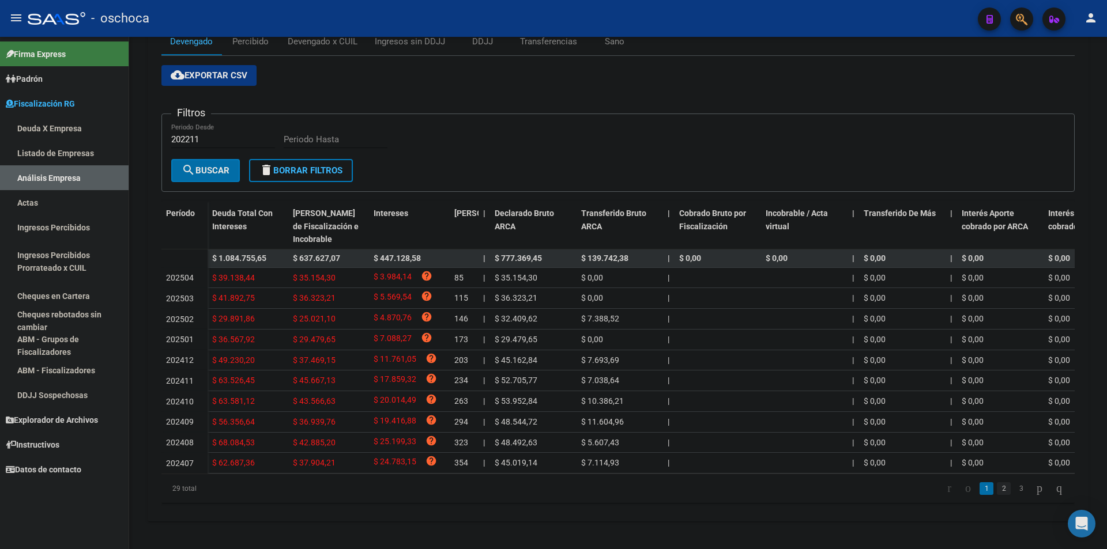
click at [997, 491] on link "2" at bounding box center [1004, 488] width 14 height 13
click at [1014, 489] on link "3" at bounding box center [1021, 488] width 14 height 13
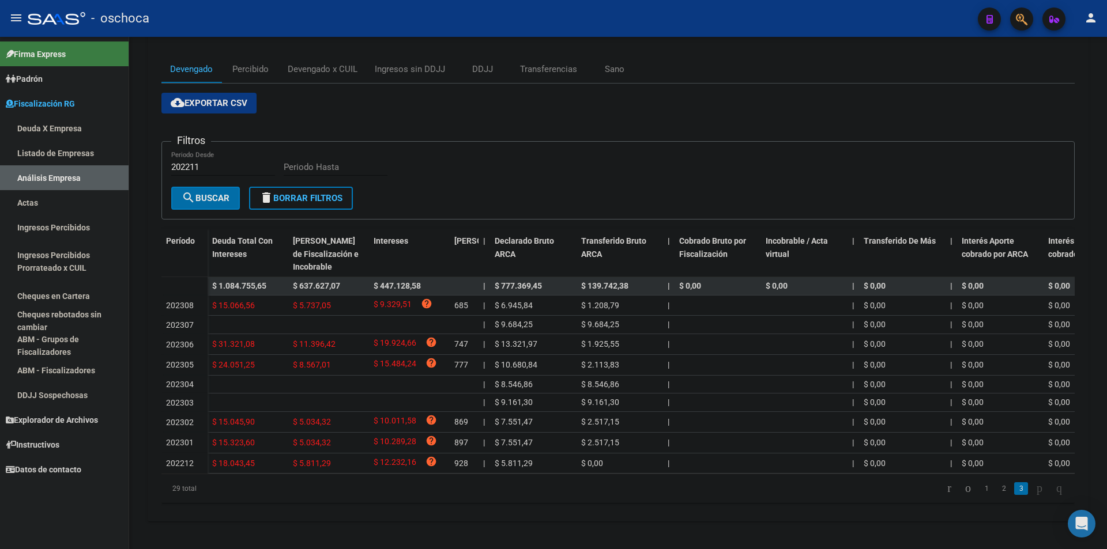
scroll to position [160, 0]
click at [1036, 486] on icon "go to next page" at bounding box center [1039, 488] width 9 height 14
click at [1035, 487] on icon "go to next page" at bounding box center [1039, 488] width 9 height 14
drag, startPoint x: 195, startPoint y: 454, endPoint x: 184, endPoint y: 452, distance: 11.2
click at [184, 457] on div "202212" at bounding box center [184, 463] width 37 height 13
